Goal: Information Seeking & Learning: Learn about a topic

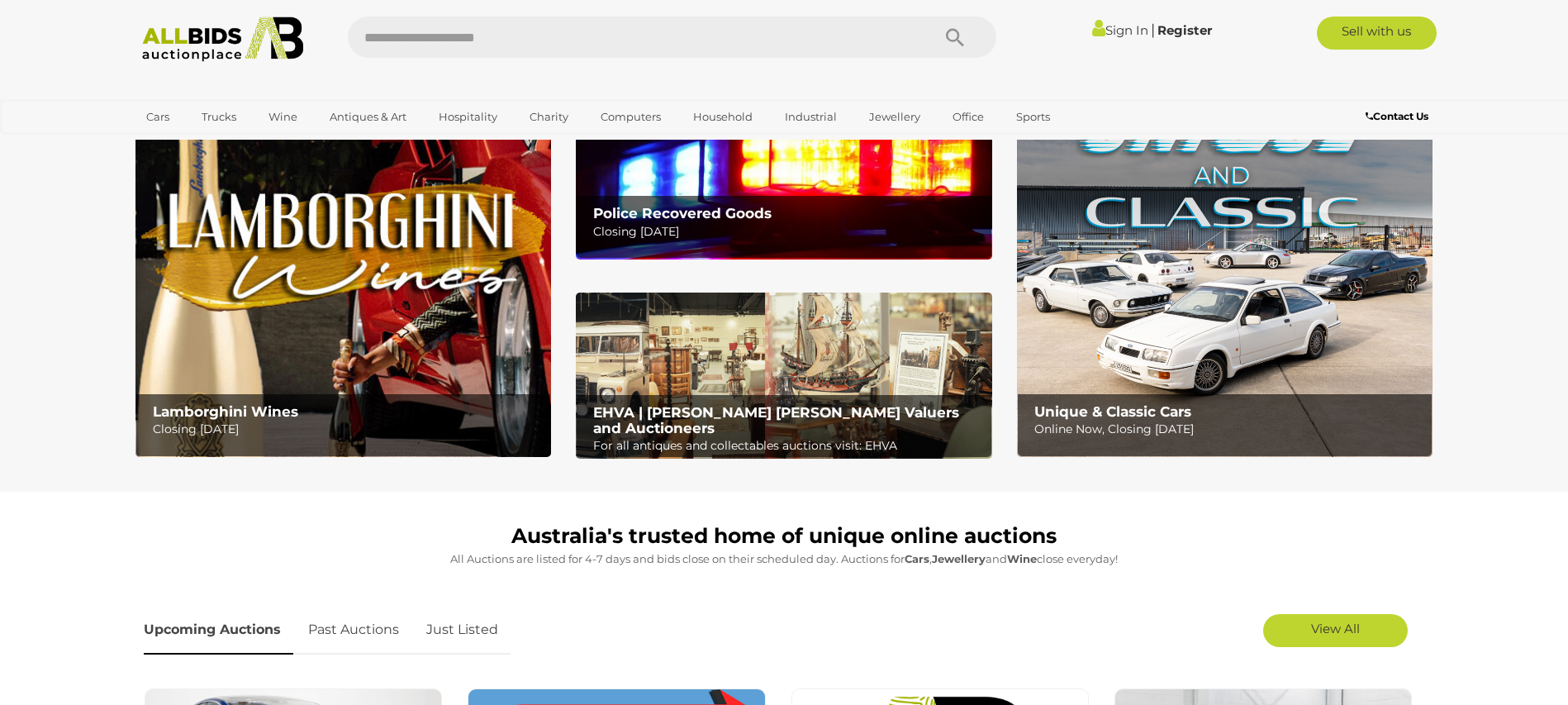
scroll to position [85, 0]
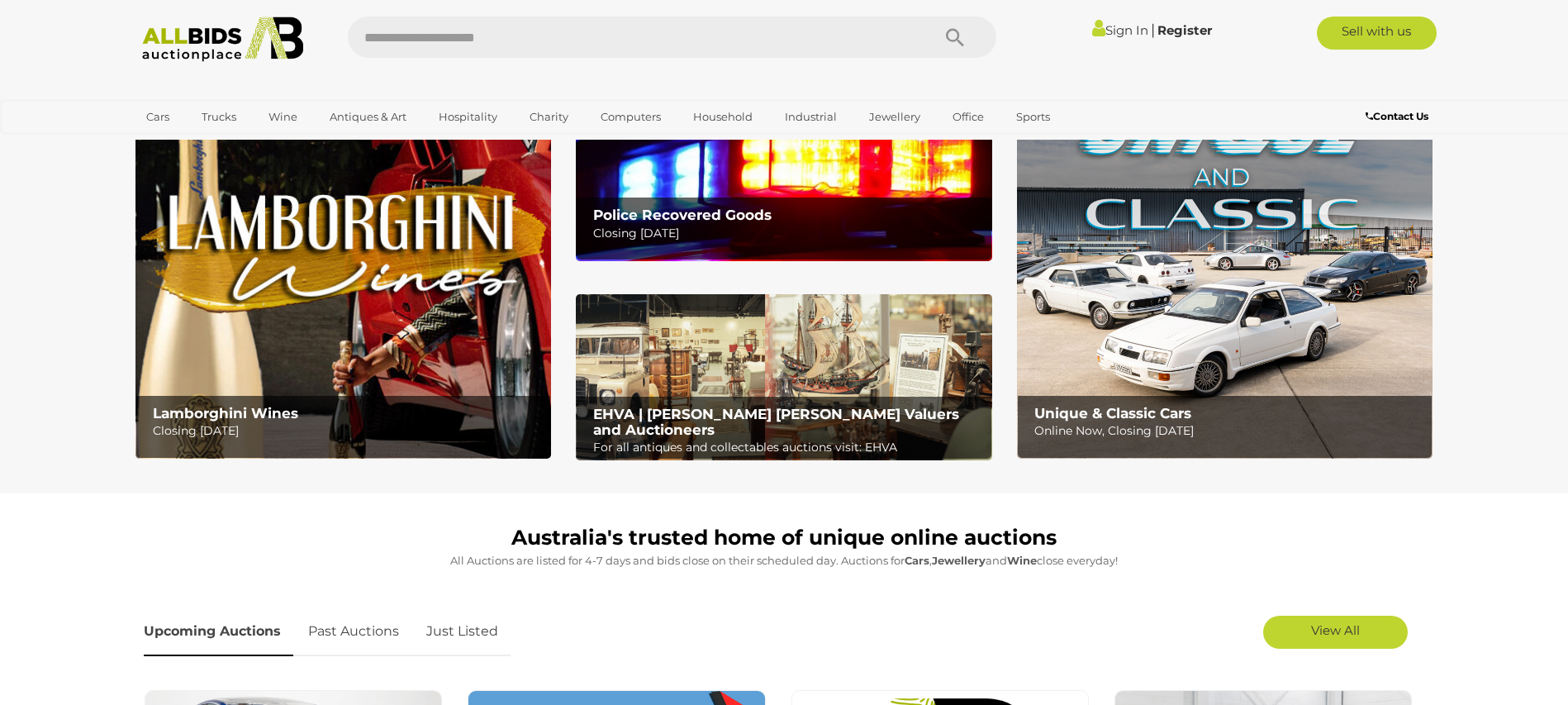
click at [755, 181] on img at bounding box center [784, 176] width 416 height 167
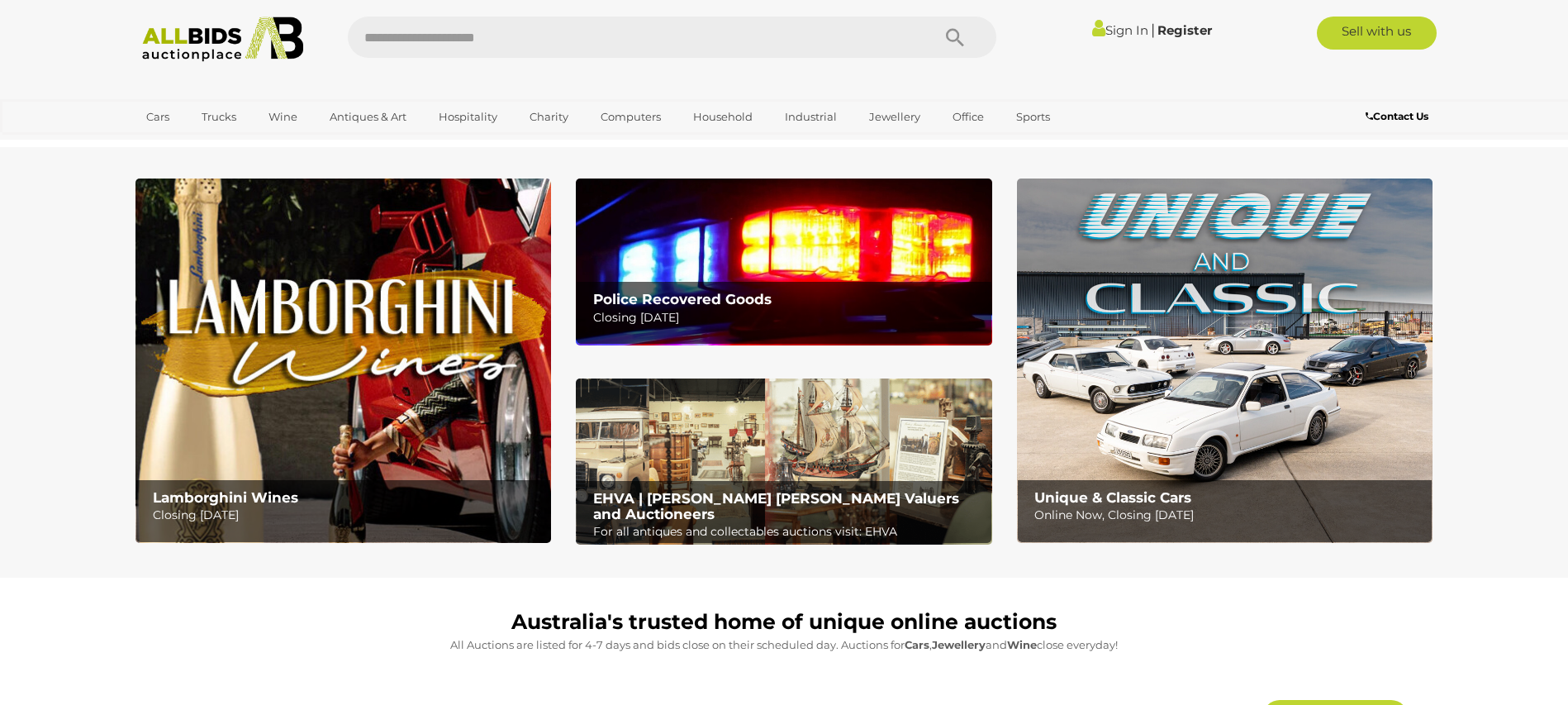
scroll to position [85, 0]
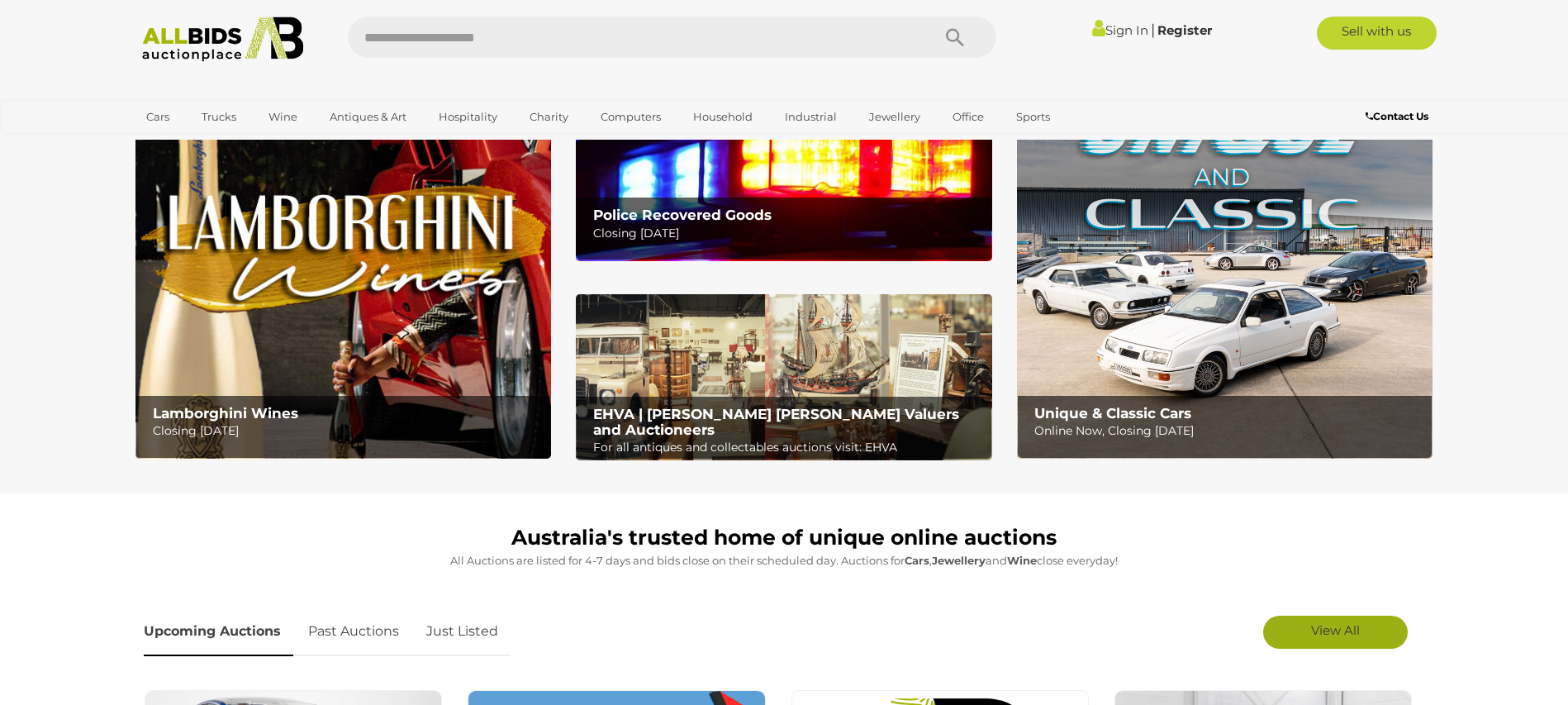
click at [1325, 637] on span "View All" at bounding box center [1335, 630] width 49 height 16
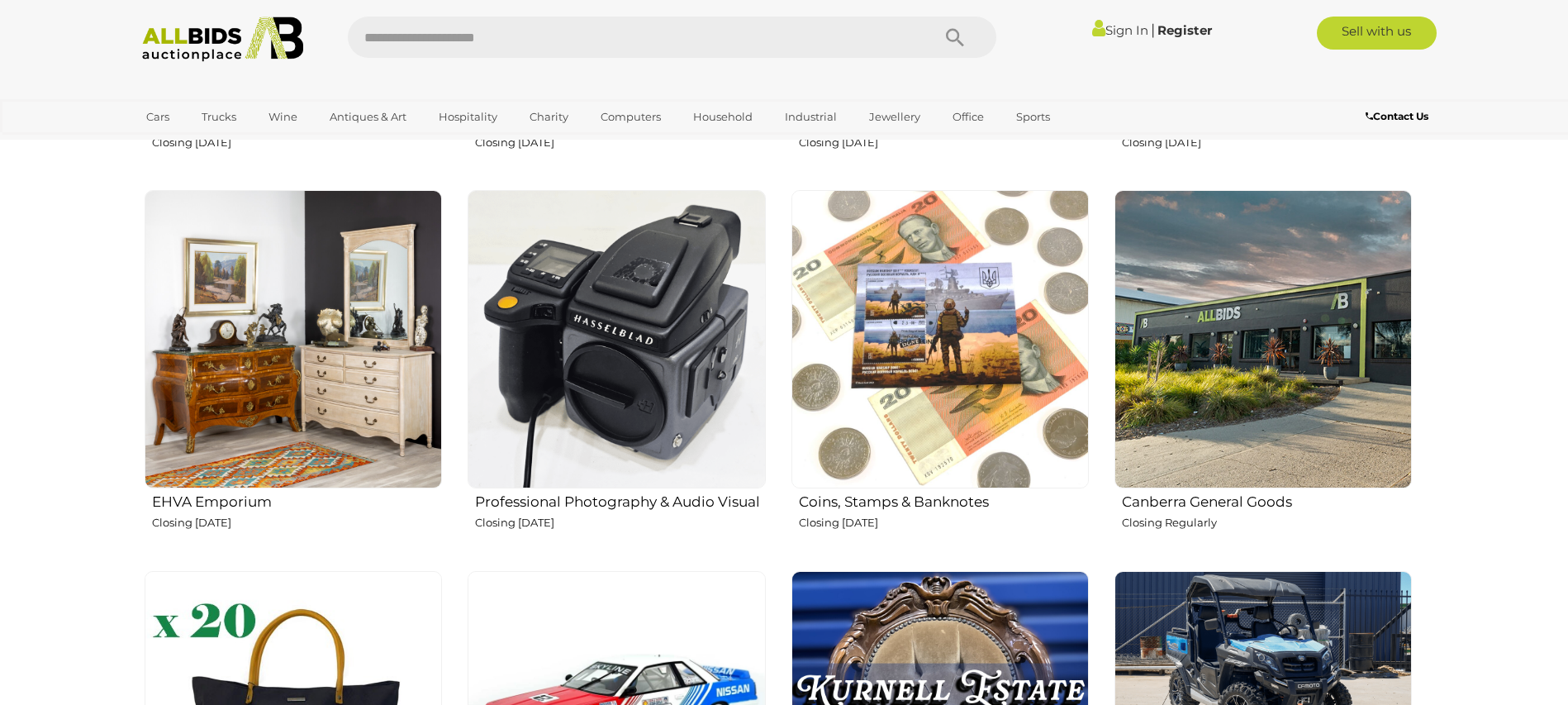
scroll to position [2142, 0]
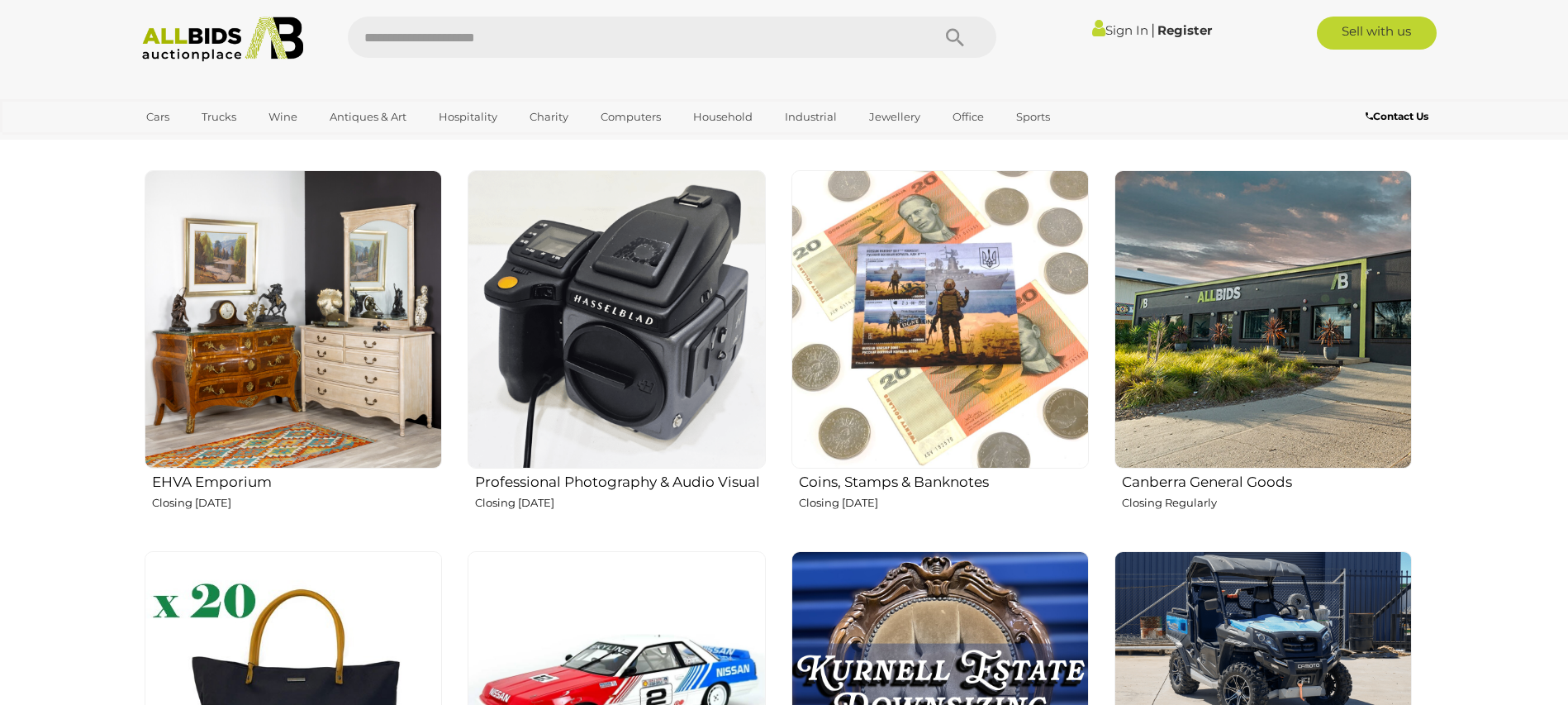
click at [645, 312] on img at bounding box center [616, 319] width 297 height 297
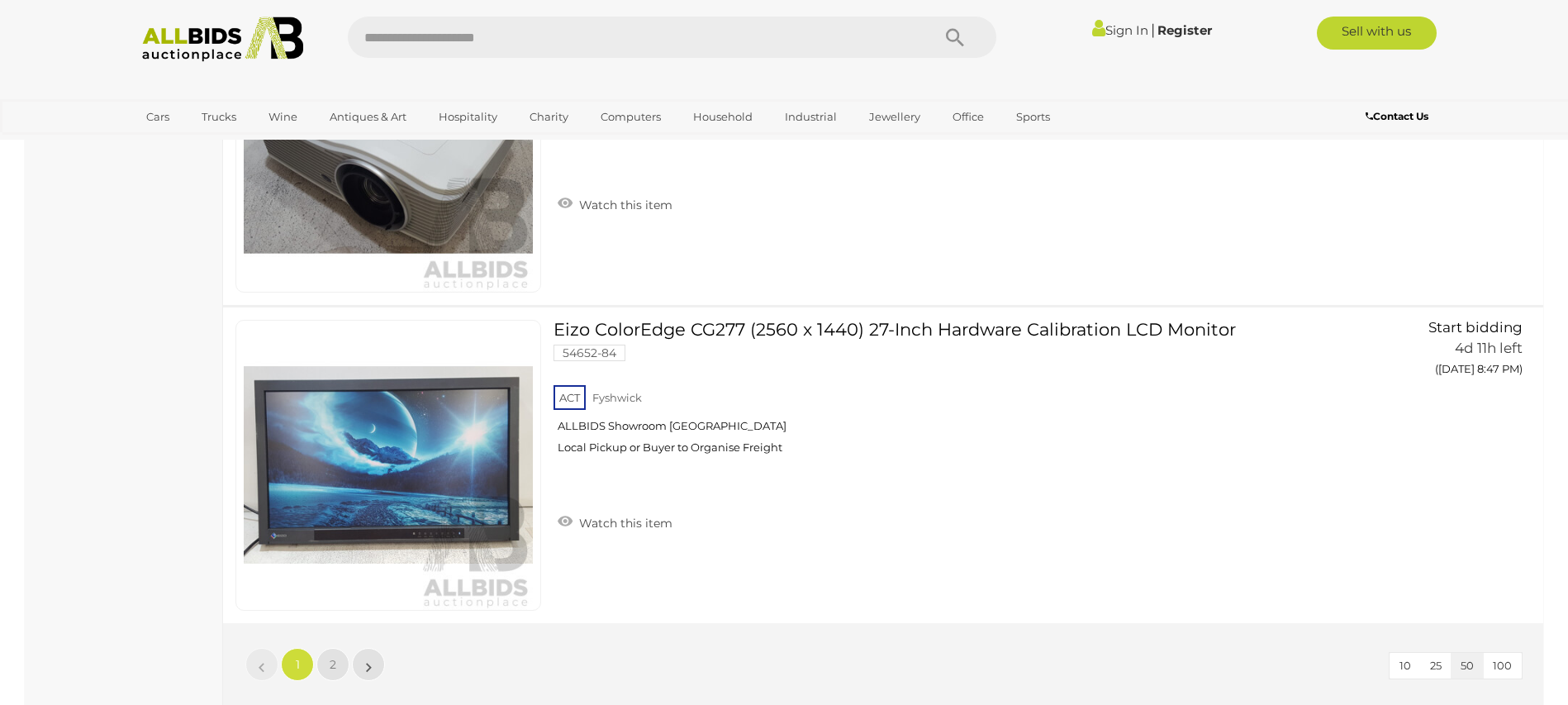
scroll to position [15832, 0]
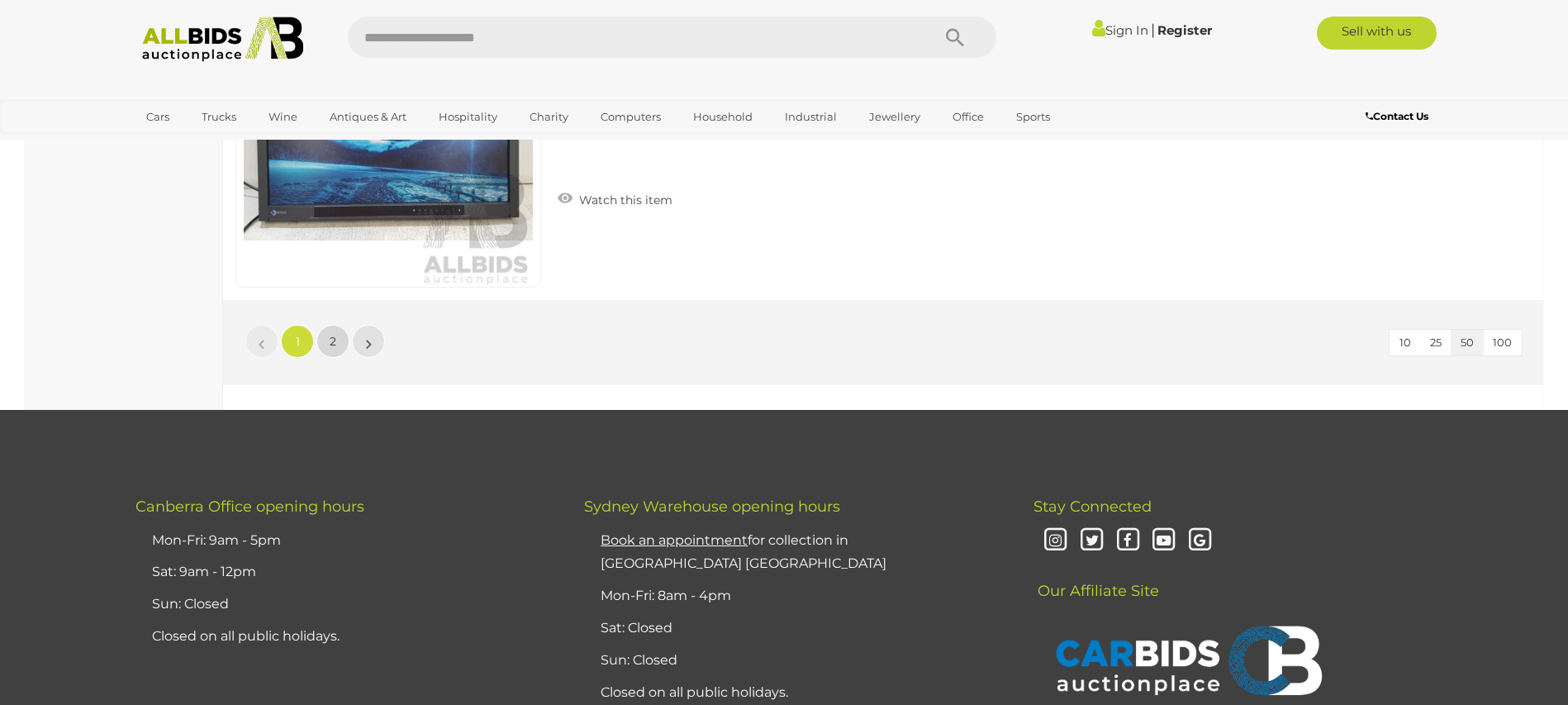
click at [339, 336] on link "2" at bounding box center [332, 341] width 33 height 33
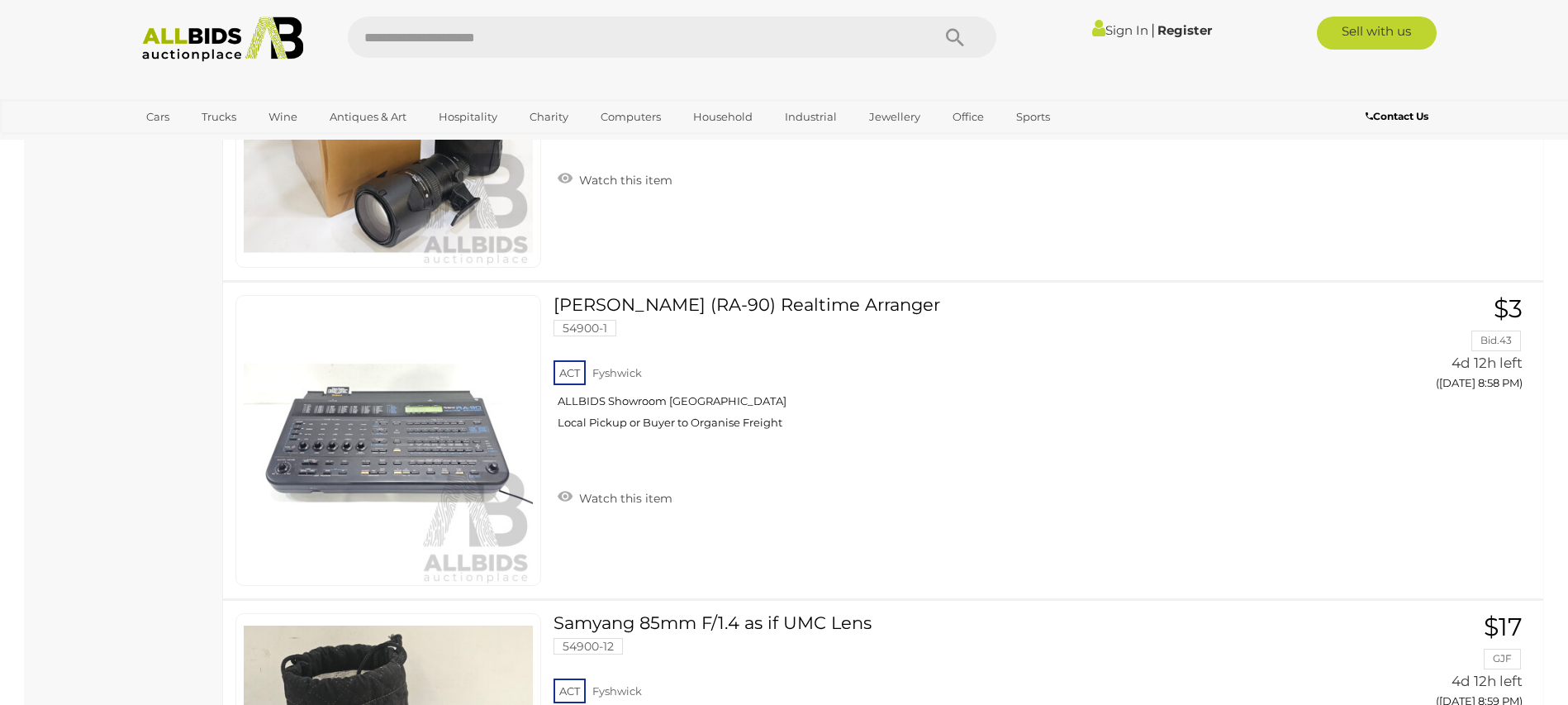
scroll to position [1291, 0]
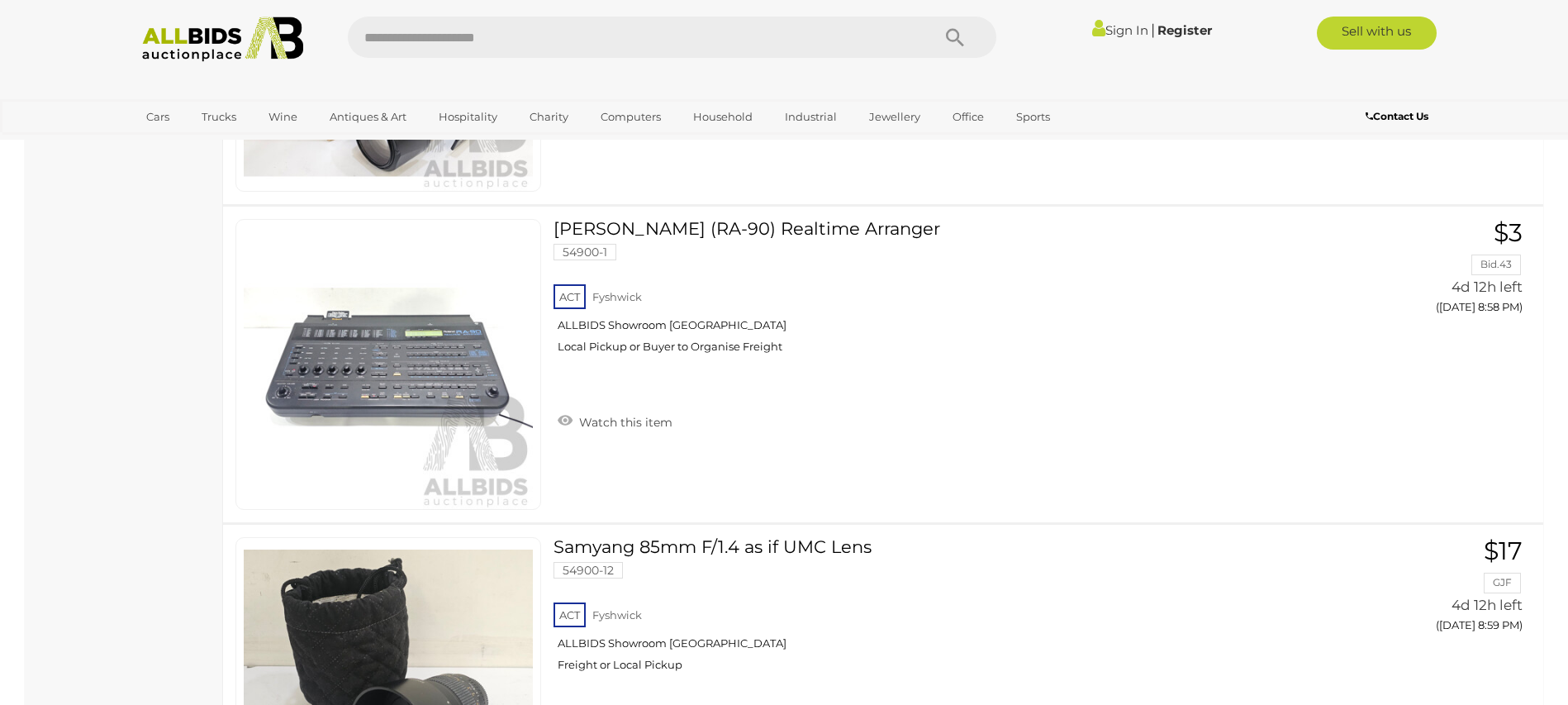
scroll to position [57, 0]
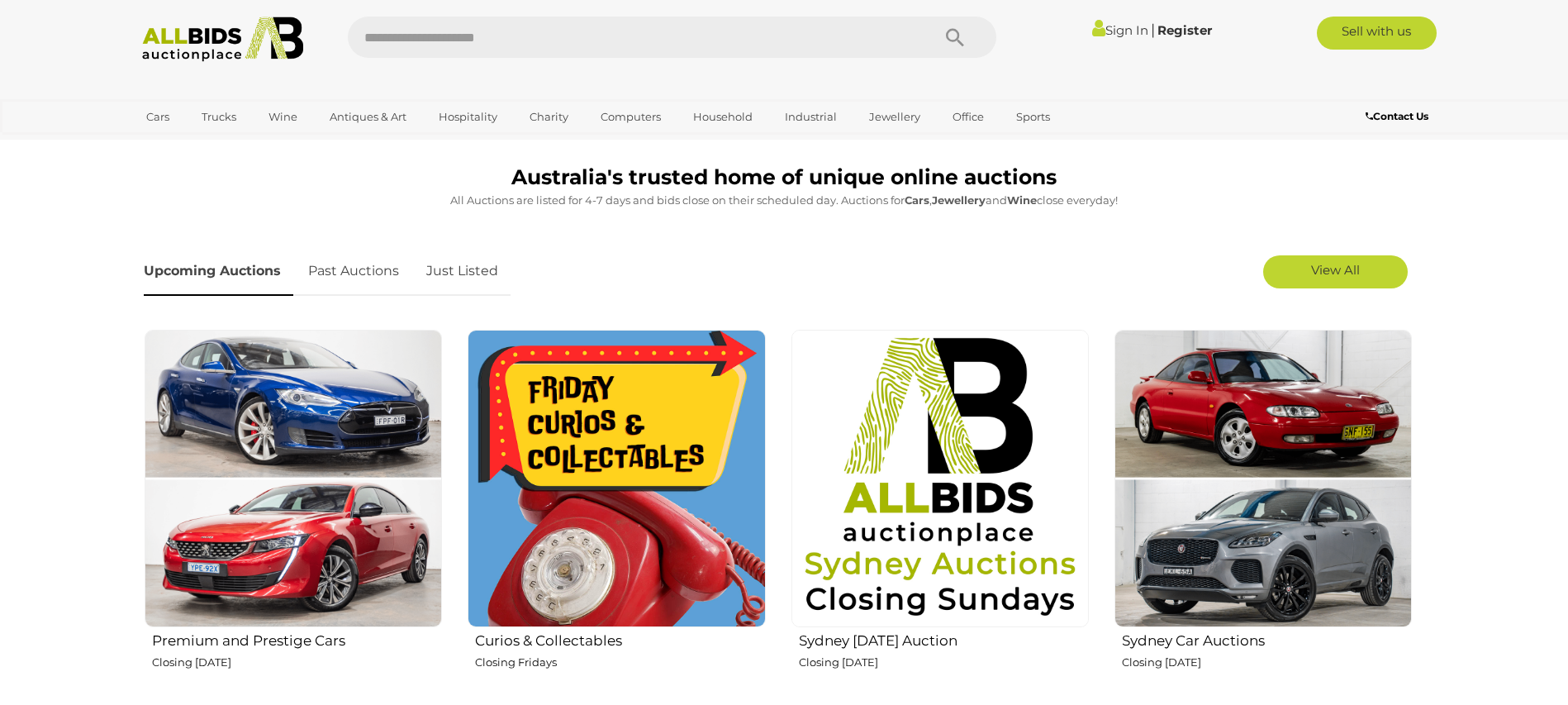
scroll to position [436, 0]
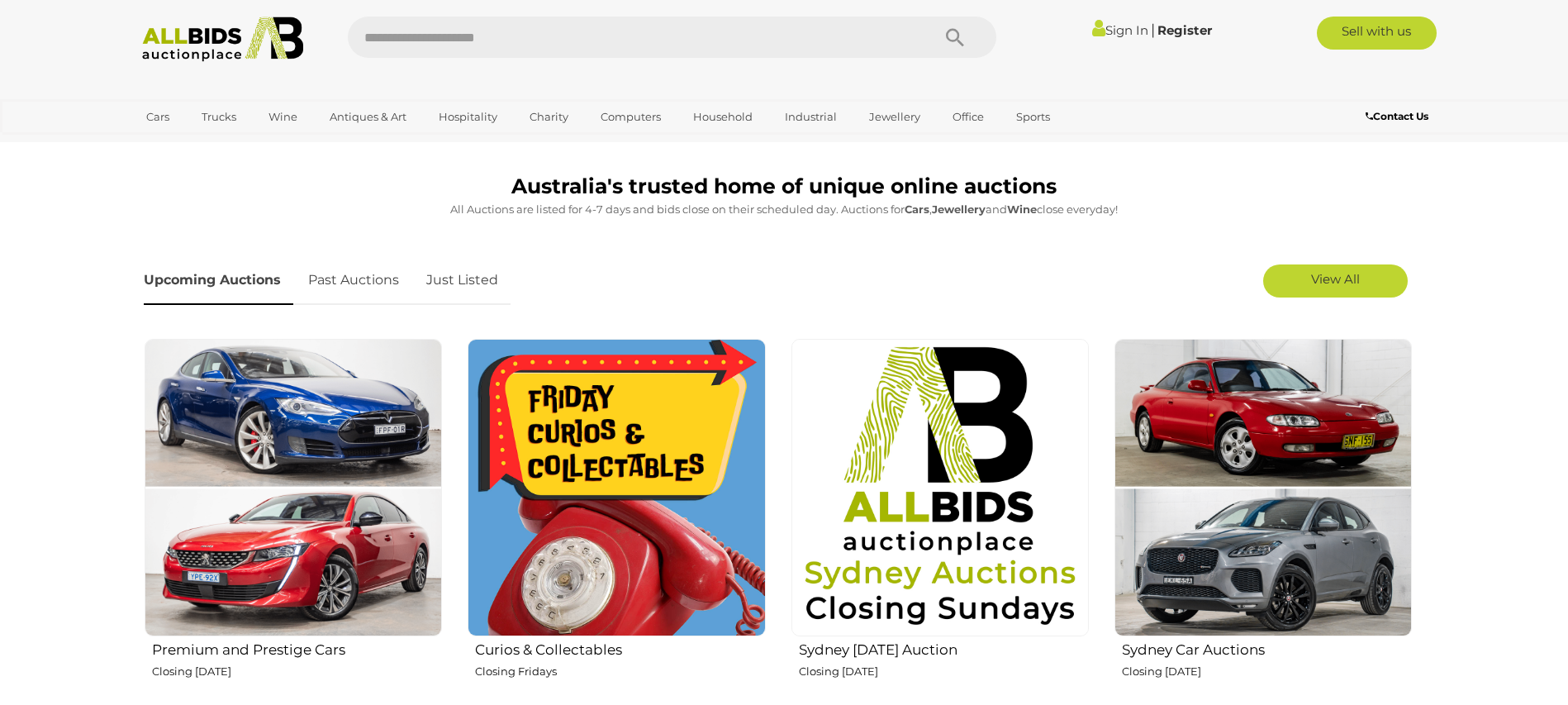
click at [644, 402] on img at bounding box center [616, 488] width 297 height 297
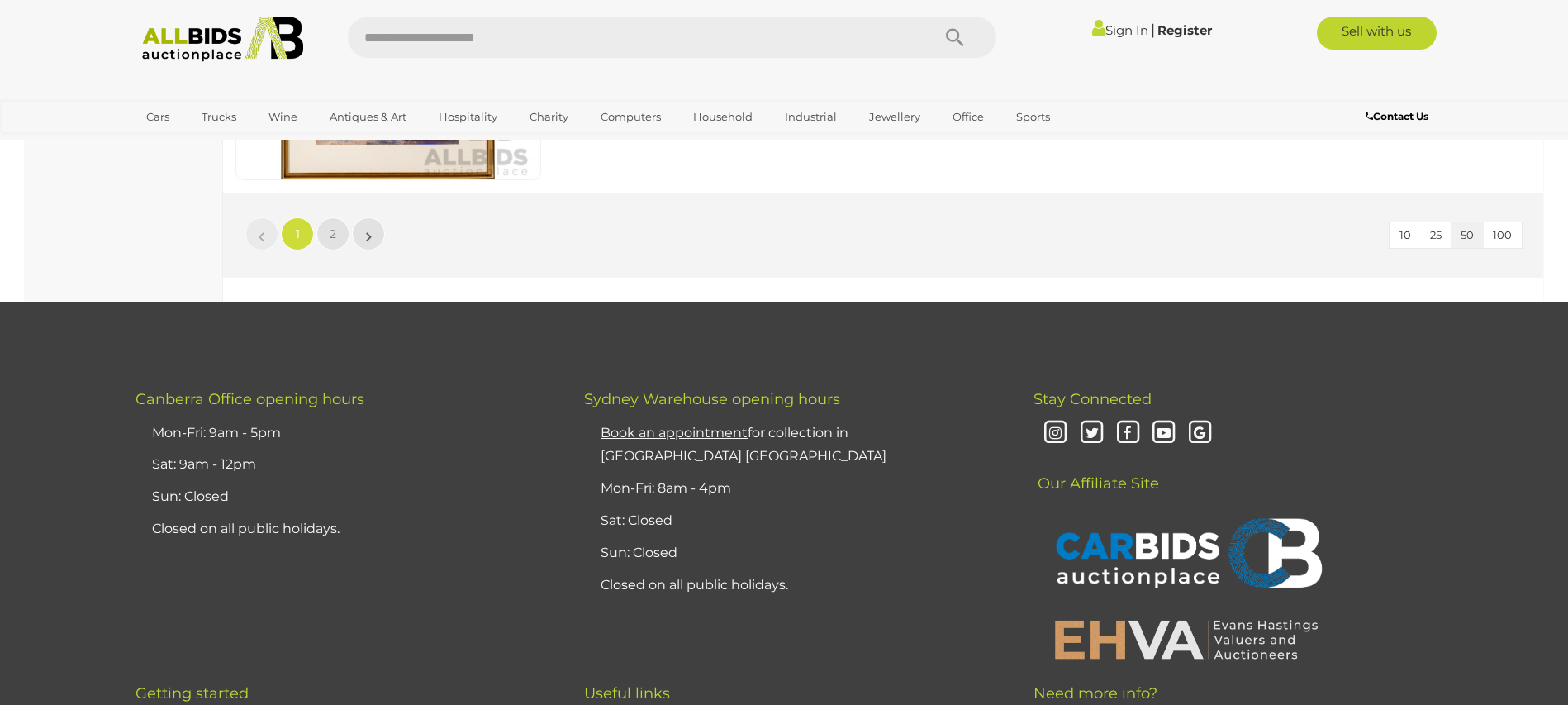
scroll to position [15947, 0]
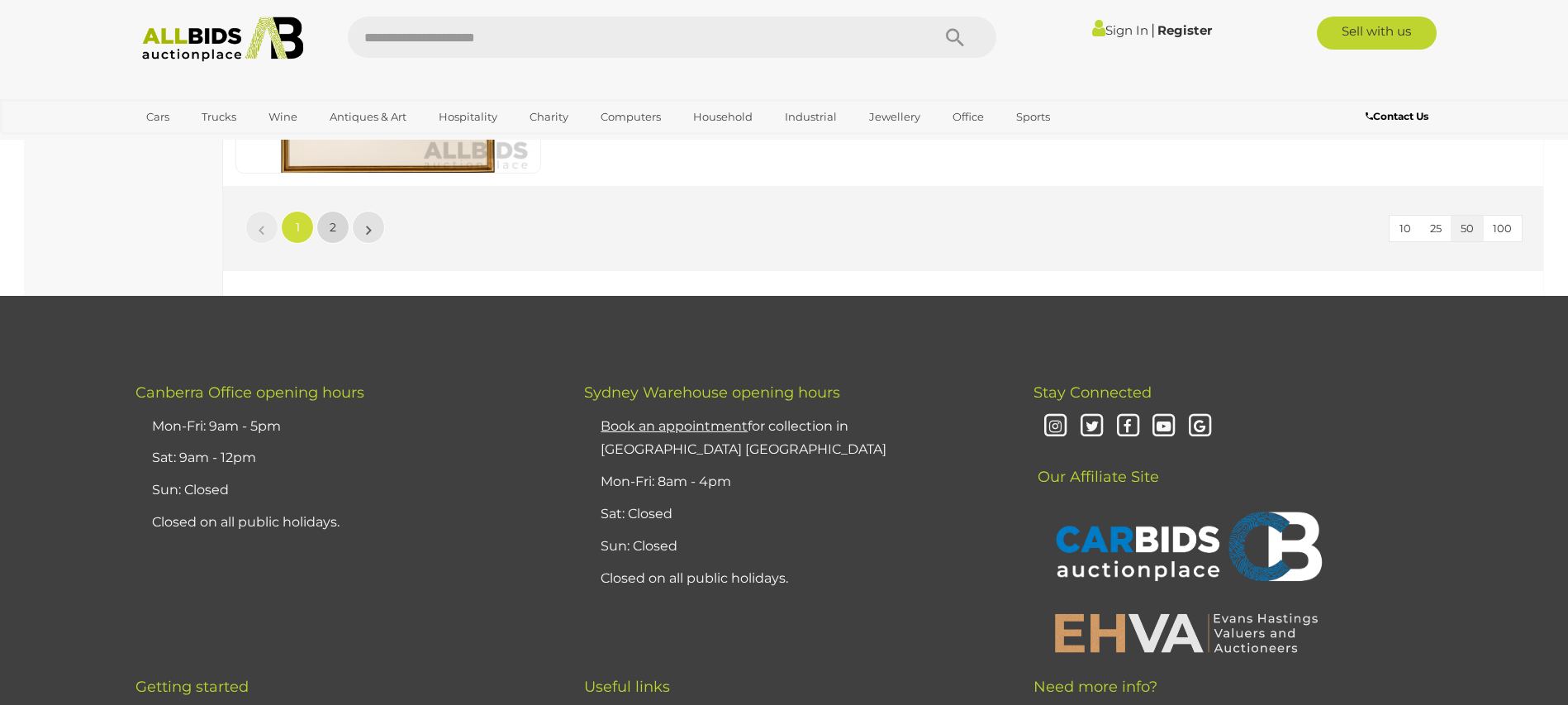
click at [337, 229] on link "2" at bounding box center [332, 226] width 33 height 33
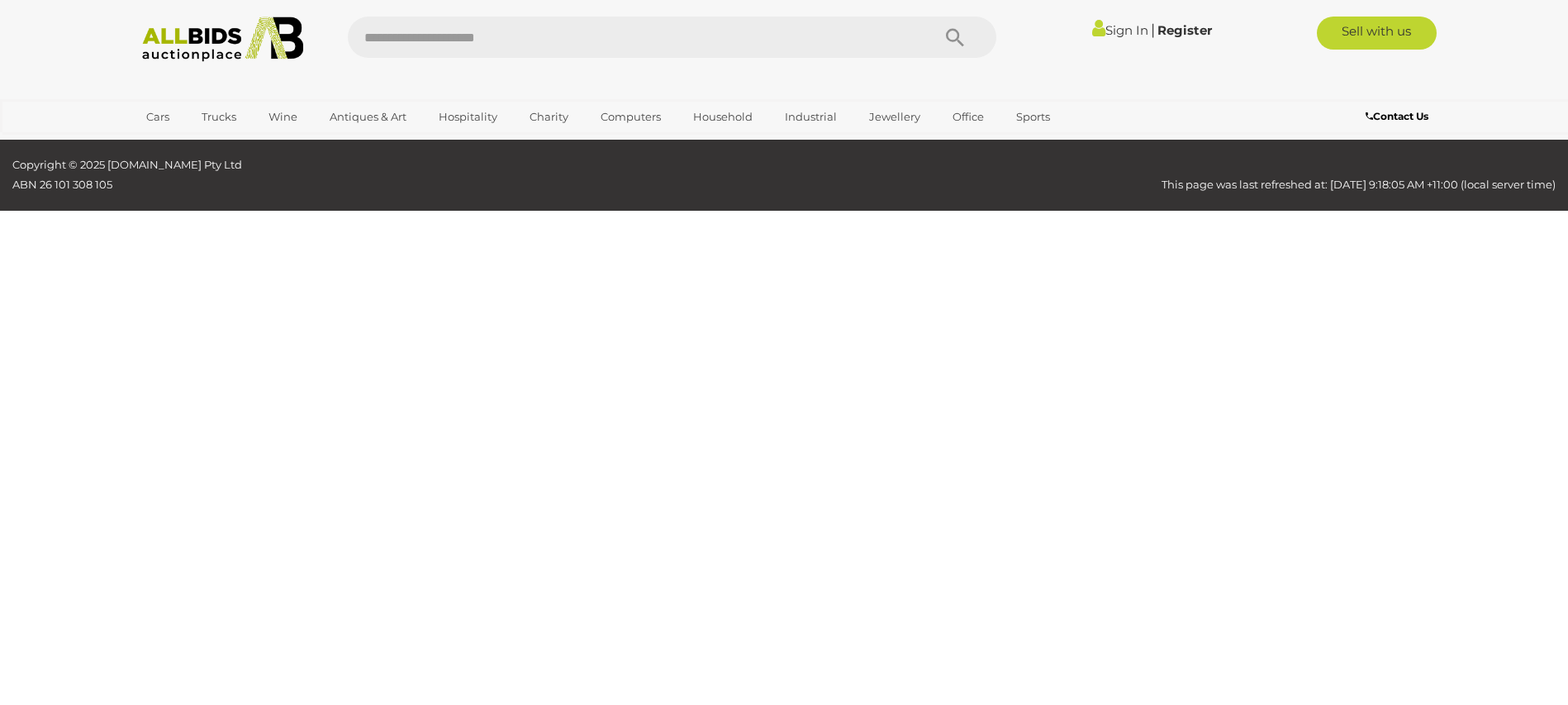
scroll to position [57, 0]
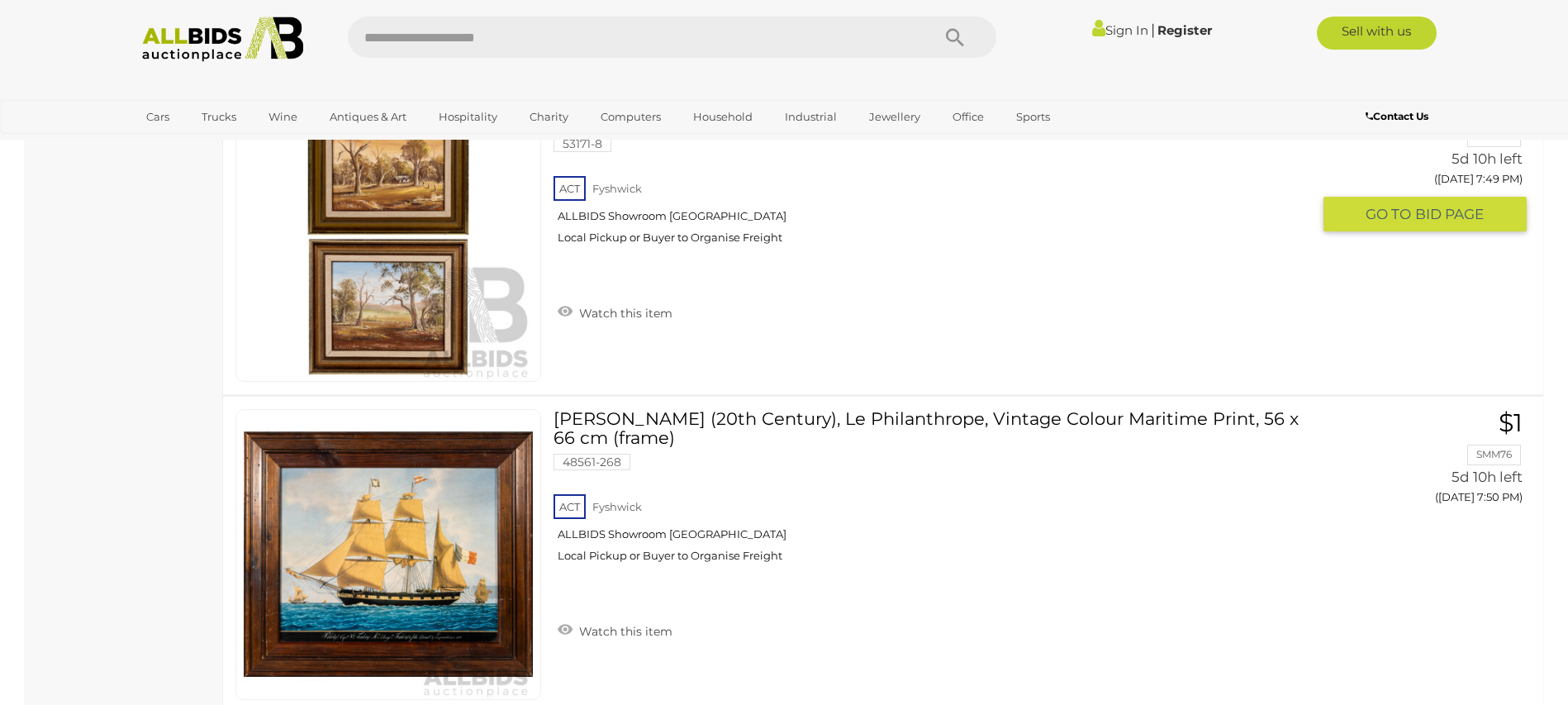
scroll to position [9351, 0]
